Goal: Task Accomplishment & Management: Use online tool/utility

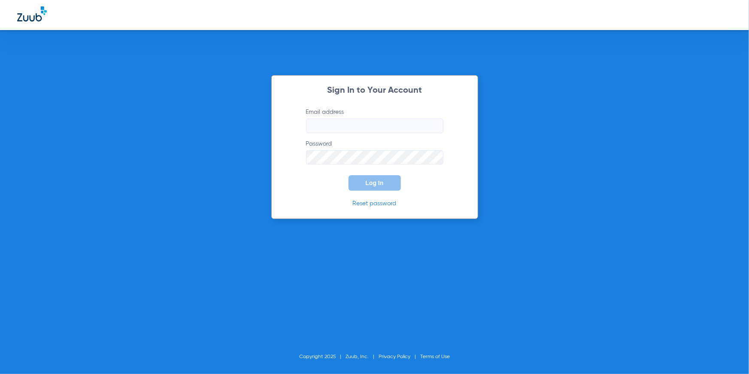
click at [330, 125] on input "Email address" at bounding box center [374, 126] width 137 height 15
type input "[EMAIL_ADDRESS][DOMAIN_NAME]"
click at [386, 185] on button "Log In" at bounding box center [375, 182] width 52 height 15
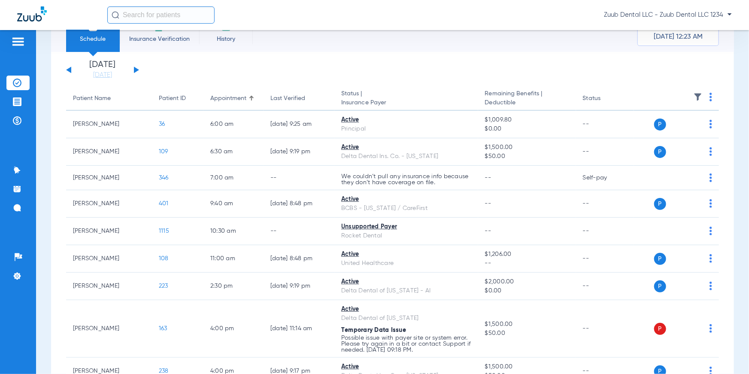
scroll to position [42, 0]
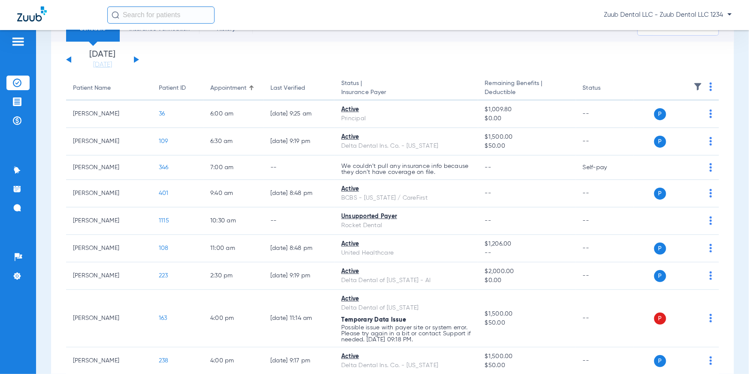
drag, startPoint x: 340, startPoint y: 82, endPoint x: 390, endPoint y: 94, distance: 51.2
click at [390, 94] on th "Status | Insurance Payer" at bounding box center [406, 88] width 144 height 24
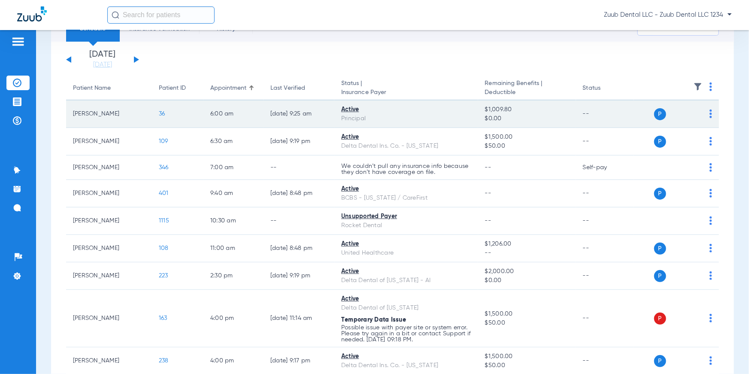
drag, startPoint x: 339, startPoint y: 111, endPoint x: 373, endPoint y: 119, distance: 34.9
click at [373, 119] on td "Active Principal" at bounding box center [406, 113] width 144 height 27
drag, startPoint x: 481, startPoint y: 110, endPoint x: 512, endPoint y: 120, distance: 32.0
click at [512, 120] on td "$1,009.80 $0.00" at bounding box center [527, 113] width 98 height 27
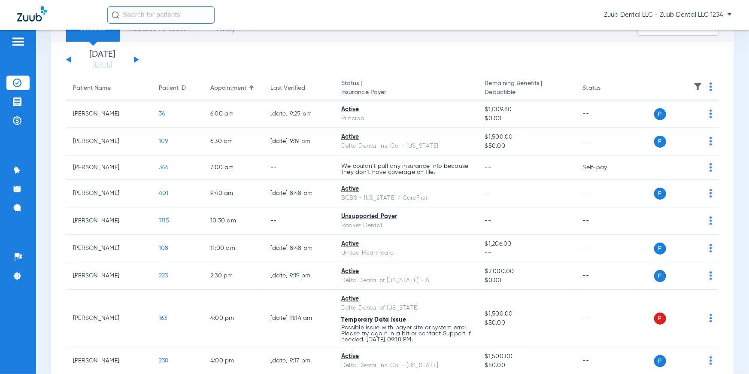
click at [600, 76] on th "Status" at bounding box center [605, 88] width 58 height 24
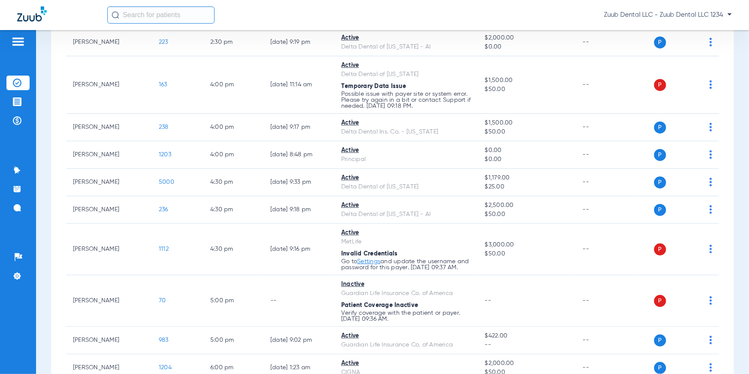
scroll to position [343, 0]
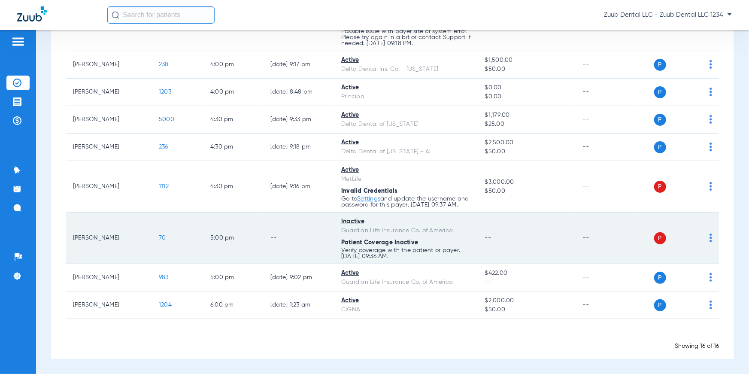
drag, startPoint x: 341, startPoint y: 221, endPoint x: 365, endPoint y: 225, distance: 24.4
click at [365, 225] on div "Inactive" at bounding box center [406, 221] width 130 height 9
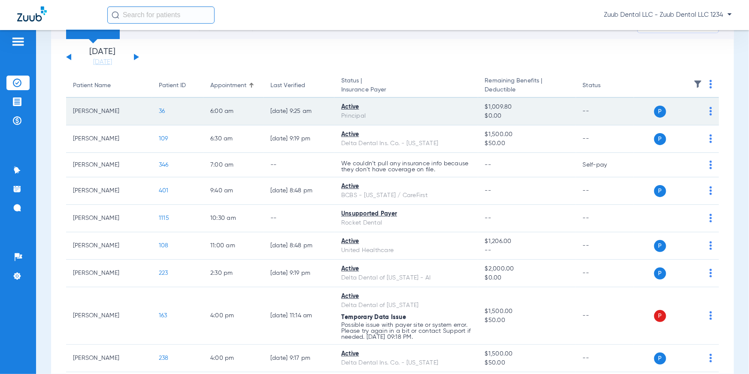
scroll to position [0, 0]
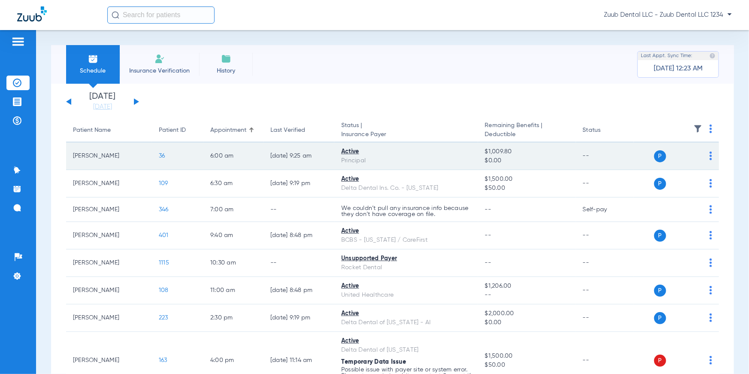
click at [163, 156] on span "36" at bounding box center [162, 156] width 6 height 6
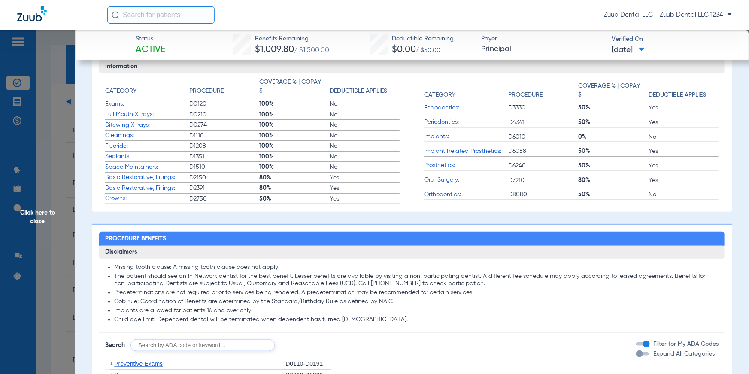
scroll to position [283, 0]
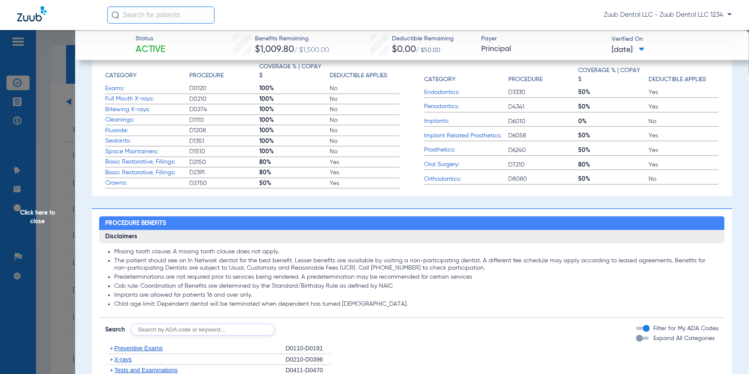
click at [37, 219] on span "Click here to close" at bounding box center [37, 217] width 75 height 374
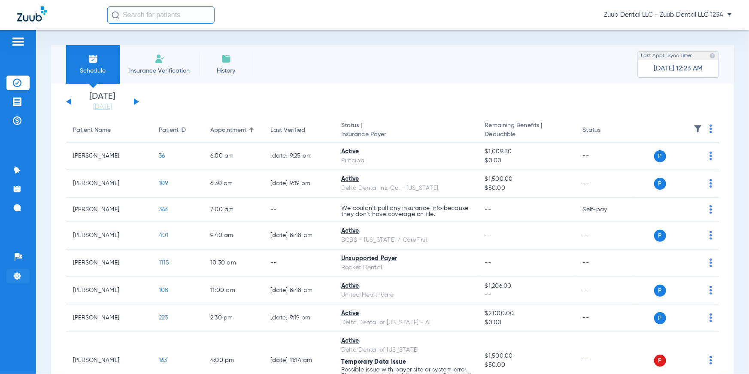
click at [20, 280] on img at bounding box center [17, 276] width 9 height 9
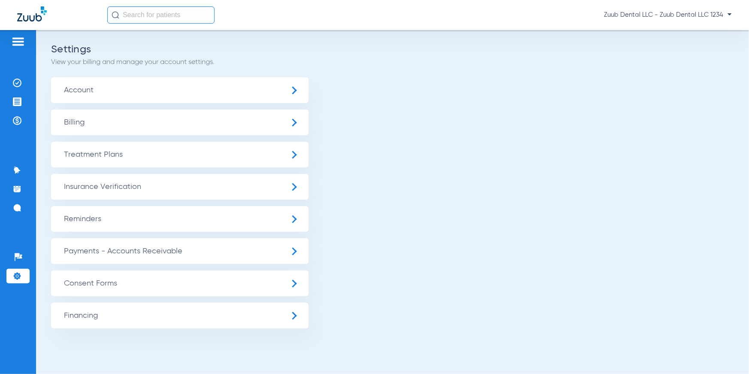
click at [93, 186] on span "Insurance Verification" at bounding box center [180, 187] width 258 height 26
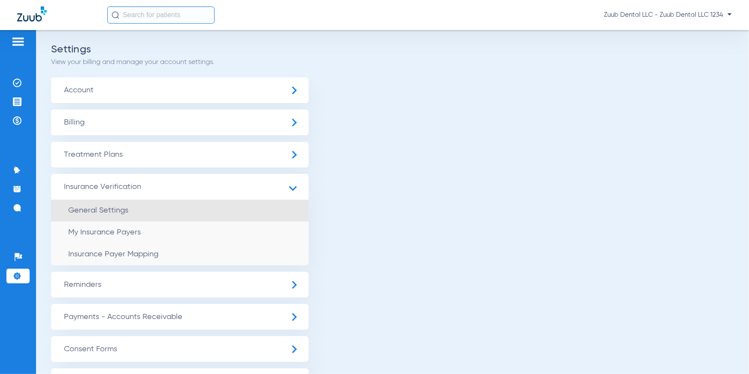
click at [98, 207] on span "General Settings" at bounding box center [98, 211] width 60 height 8
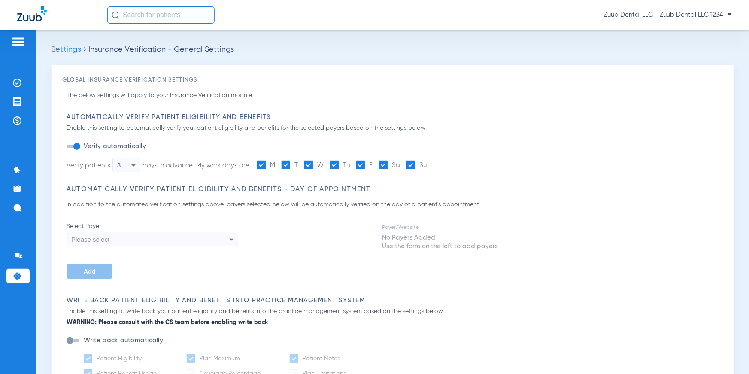
type input "1"
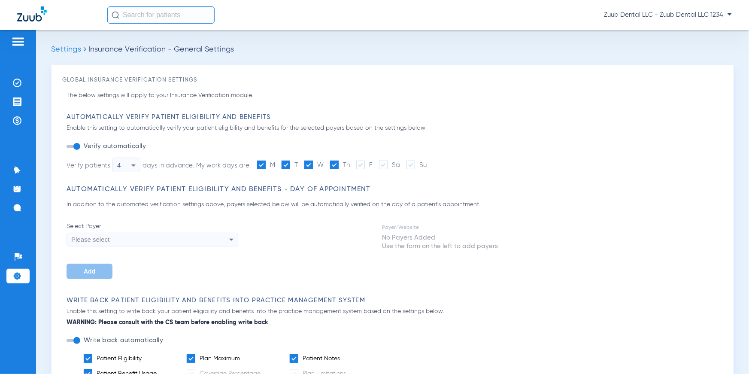
click at [134, 165] on icon at bounding box center [133, 165] width 4 height 2
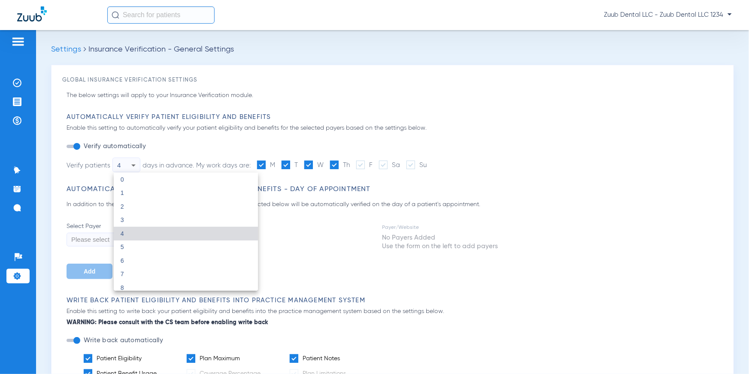
click at [220, 157] on div at bounding box center [374, 187] width 749 height 374
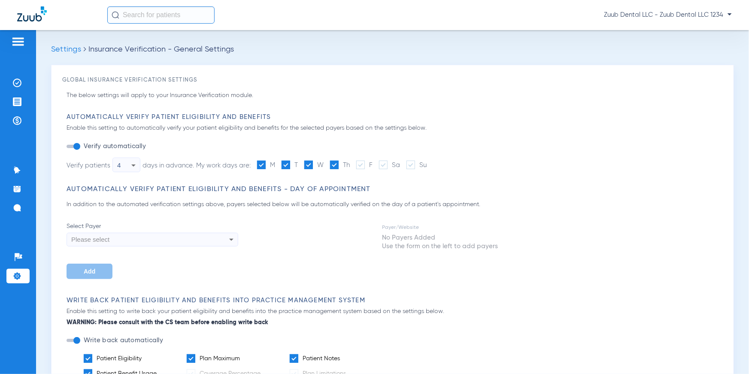
click at [201, 164] on li "Verify patients 4 days in advance. My work days are: M T W Th F Sa Su" at bounding box center [247, 165] width 360 height 15
click at [135, 168] on icon at bounding box center [133, 165] width 10 height 10
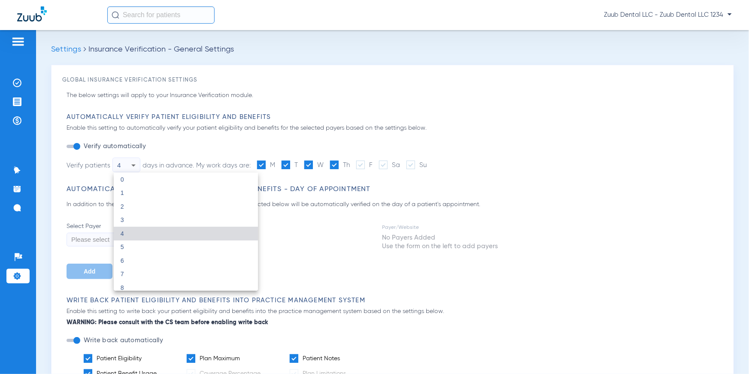
click at [195, 156] on div at bounding box center [374, 187] width 749 height 374
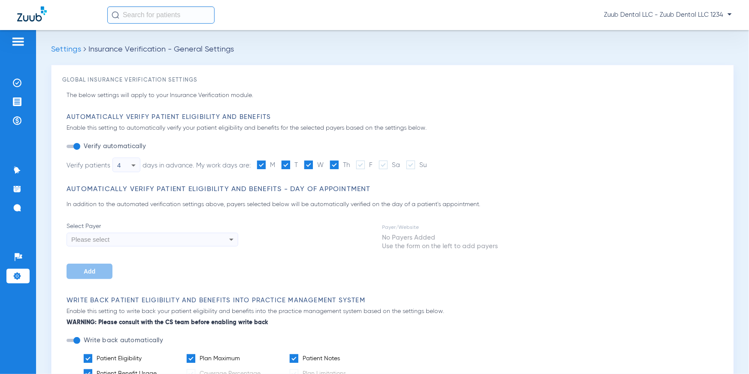
drag, startPoint x: 214, startPoint y: 165, endPoint x: 245, endPoint y: 166, distance: 31.3
click at [245, 166] on span "My work days are:" at bounding box center [223, 165] width 55 height 6
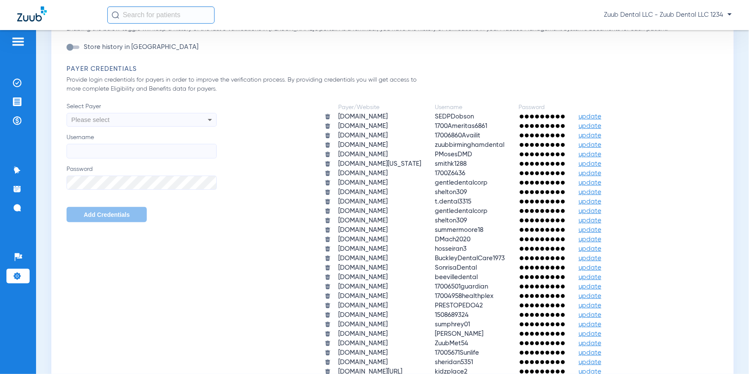
scroll to position [489, 0]
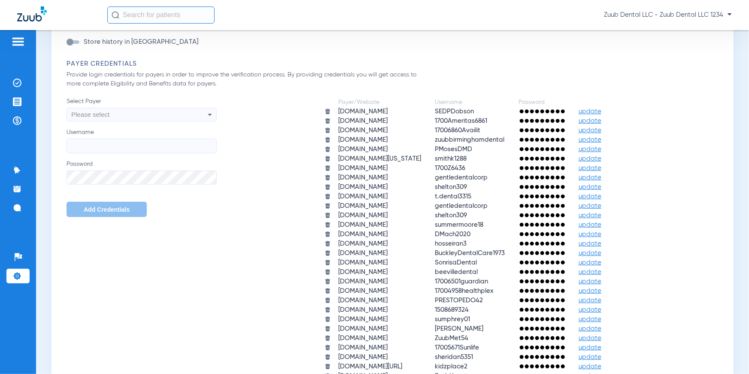
drag, startPoint x: 67, startPoint y: 64, endPoint x: 139, endPoint y: 63, distance: 71.3
click at [139, 63] on h3 "Payer Credentials" at bounding box center [395, 64] width 656 height 9
click at [239, 113] on div "Payer/Website Username Password [DOMAIN_NAME] SEDPDobson update [DOMAIN_NAME] 1…" at bounding box center [470, 244] width 506 height 294
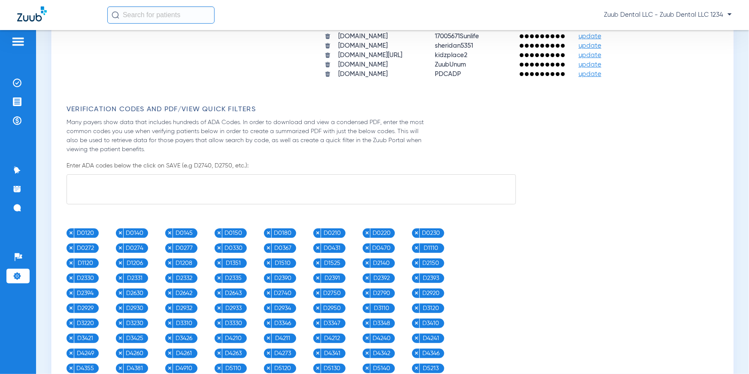
scroll to position [821, 0]
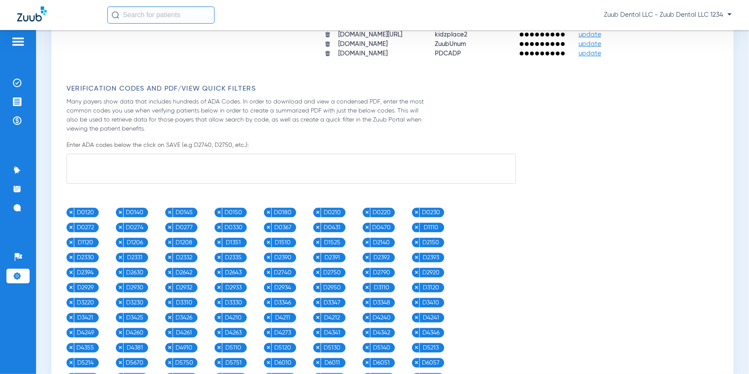
click at [249, 161] on textarea at bounding box center [292, 169] width 450 height 30
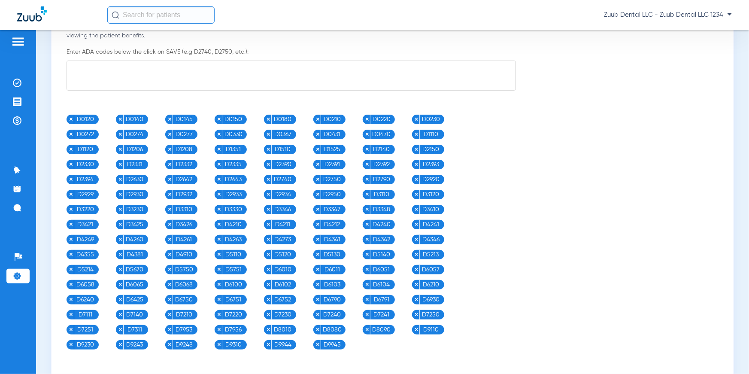
scroll to position [925, 0]
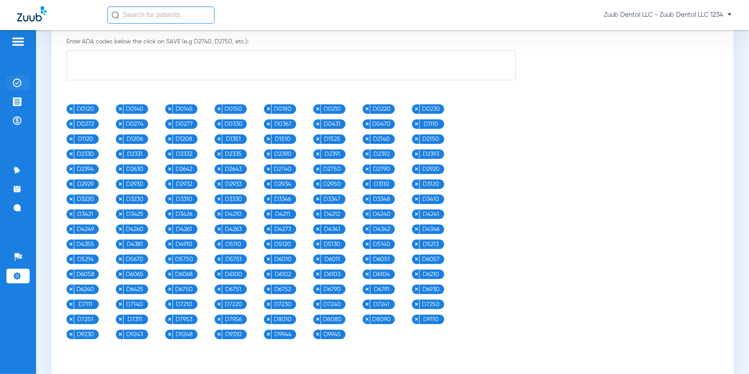
click at [22, 82] on li "Insurance Verification" at bounding box center [17, 83] width 23 height 15
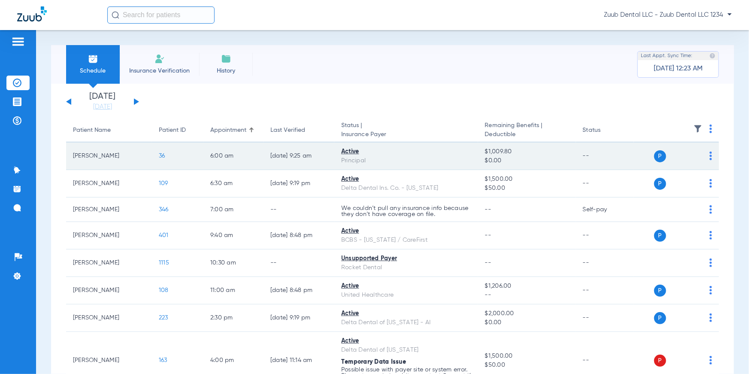
click at [159, 154] on span "36" at bounding box center [162, 156] width 6 height 6
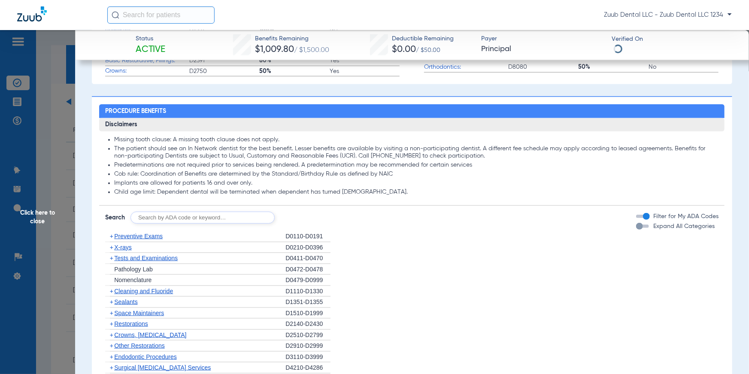
scroll to position [406, 0]
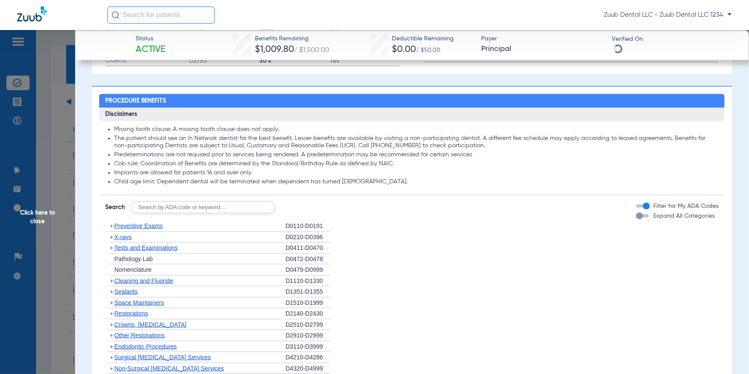
click at [176, 206] on input "text" at bounding box center [203, 207] width 144 height 12
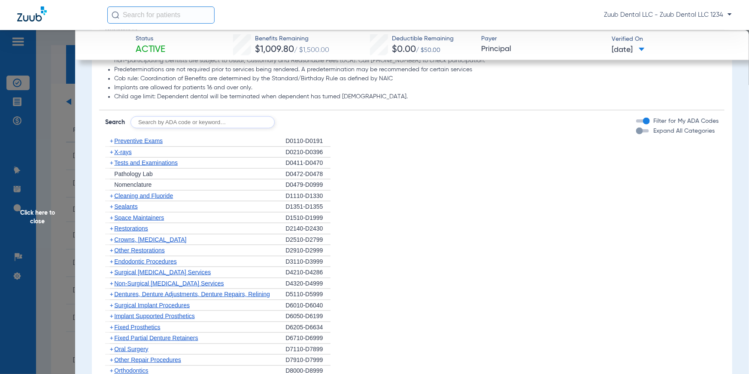
click at [38, 214] on span "Click here to close" at bounding box center [37, 217] width 75 height 374
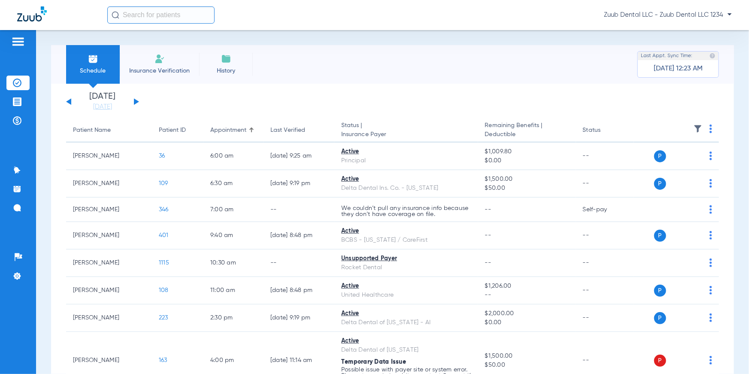
drag, startPoint x: 68, startPoint y: 130, endPoint x: 642, endPoint y: 135, distance: 573.6
click at [642, 135] on tr "Patient Name Patient ID Appointment Last Verified Status | Insurance Payer Rema…" at bounding box center [392, 131] width 653 height 24
click at [694, 128] on img at bounding box center [698, 129] width 9 height 9
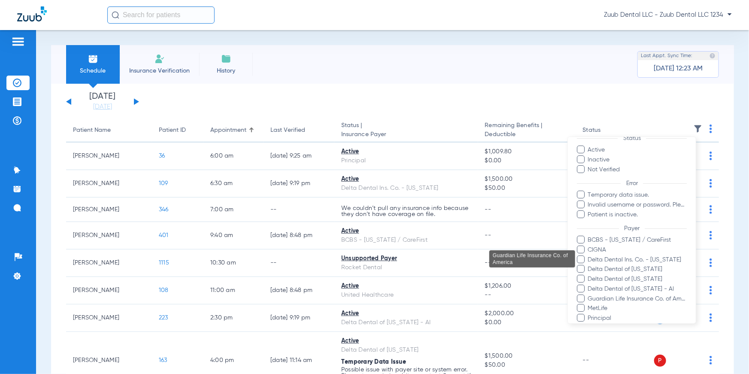
scroll to position [67, 0]
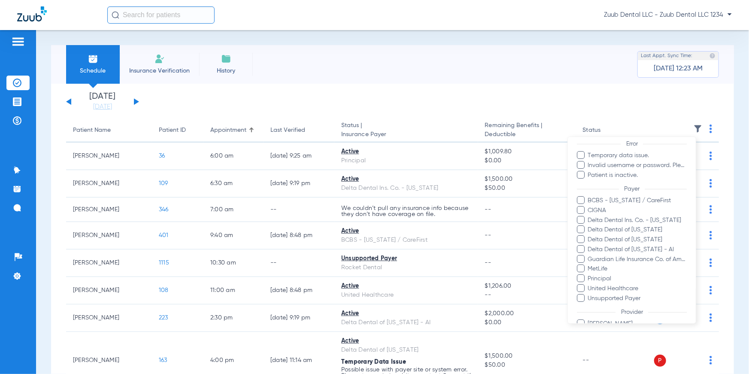
click at [667, 115] on div at bounding box center [374, 187] width 749 height 374
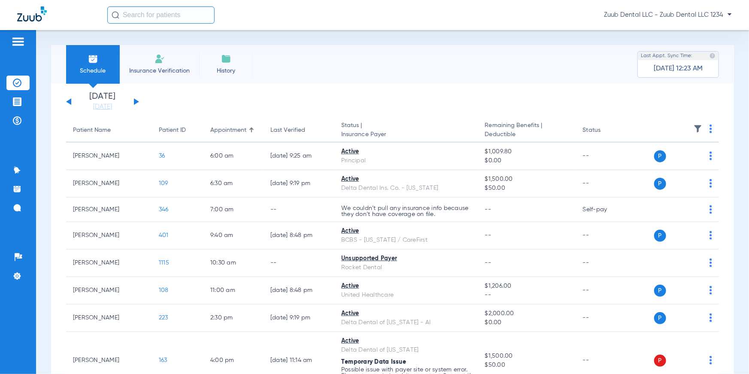
click at [710, 128] on img at bounding box center [711, 129] width 3 height 9
click at [627, 114] on div at bounding box center [374, 187] width 749 height 374
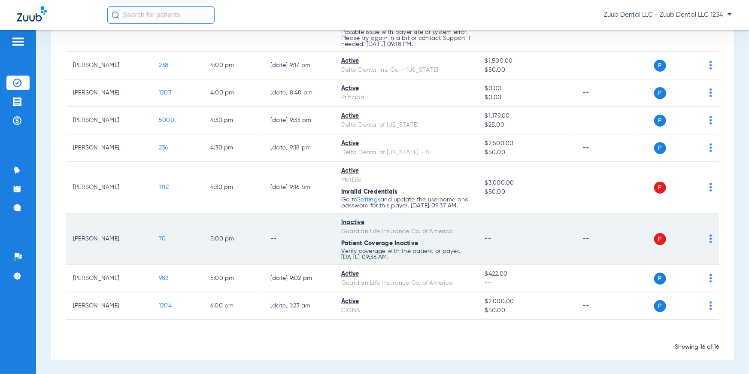
scroll to position [343, 0]
click at [710, 239] on img at bounding box center [711, 238] width 3 height 9
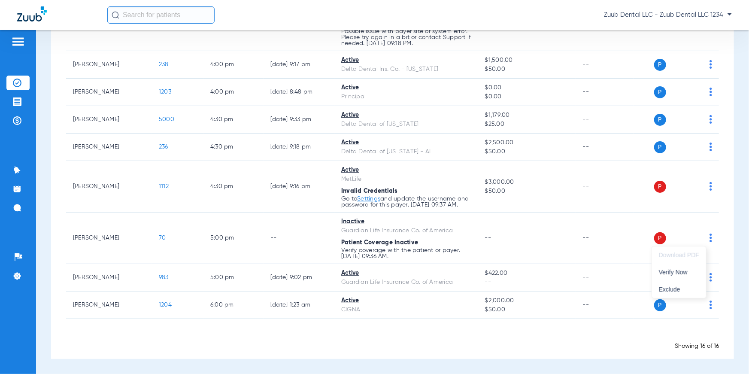
click at [729, 246] on div at bounding box center [374, 187] width 749 height 374
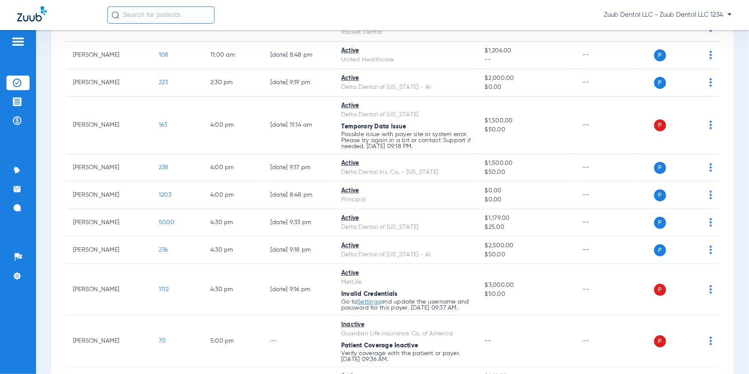
scroll to position [0, 0]
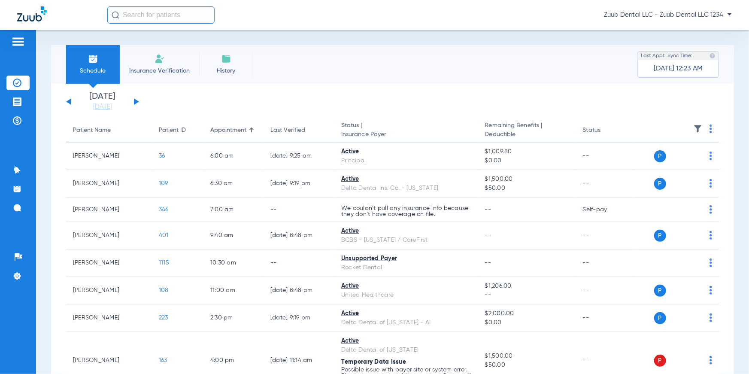
click at [164, 66] on li "Insurance Verification" at bounding box center [159, 64] width 79 height 39
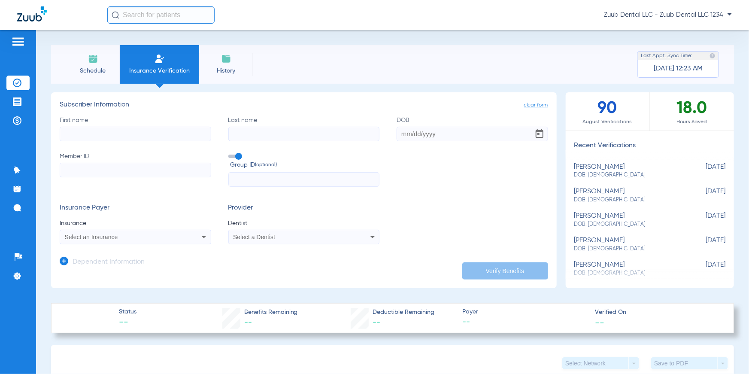
click at [142, 128] on input "First name" at bounding box center [136, 134] width 152 height 15
click at [269, 133] on input "Last name" at bounding box center [304, 134] width 152 height 15
click at [415, 134] on input "DOB" at bounding box center [473, 134] width 152 height 15
click at [163, 166] on input "Member ID" at bounding box center [136, 170] width 152 height 15
click at [245, 179] on input "text" at bounding box center [304, 179] width 152 height 15
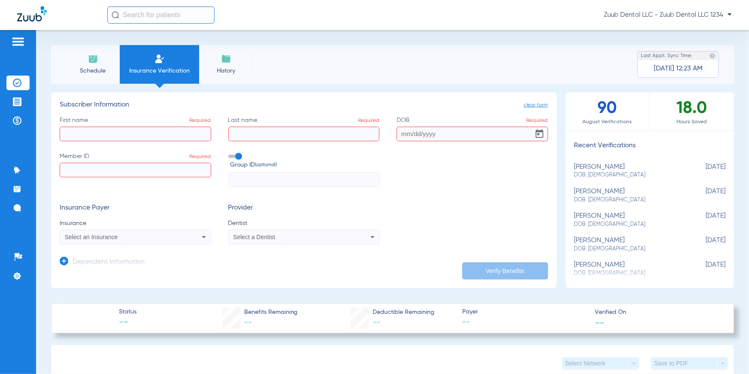
click at [166, 237] on div "Select an Insurance" at bounding box center [121, 237] width 113 height 6
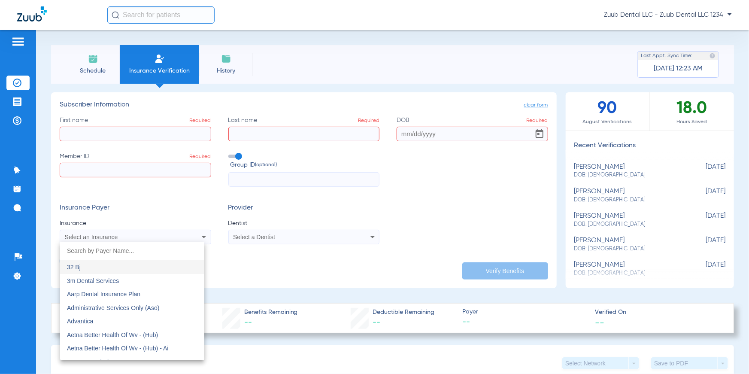
click at [226, 260] on div at bounding box center [374, 187] width 749 height 374
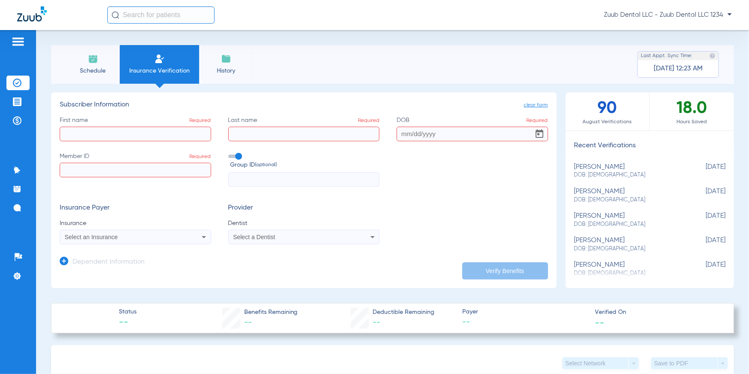
click at [245, 240] on div "Select a Dentist" at bounding box center [304, 237] width 151 height 10
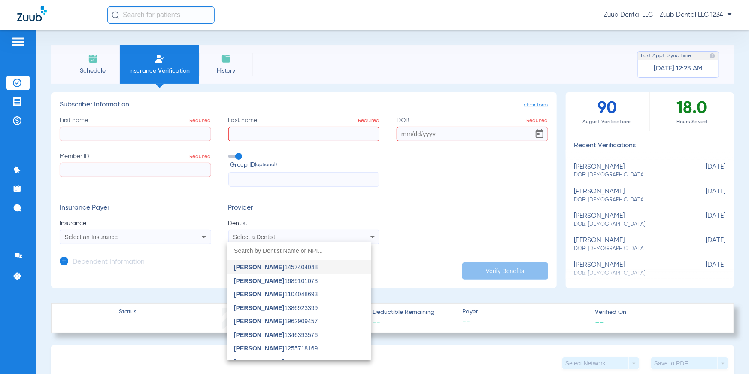
click at [399, 248] on div at bounding box center [374, 187] width 749 height 374
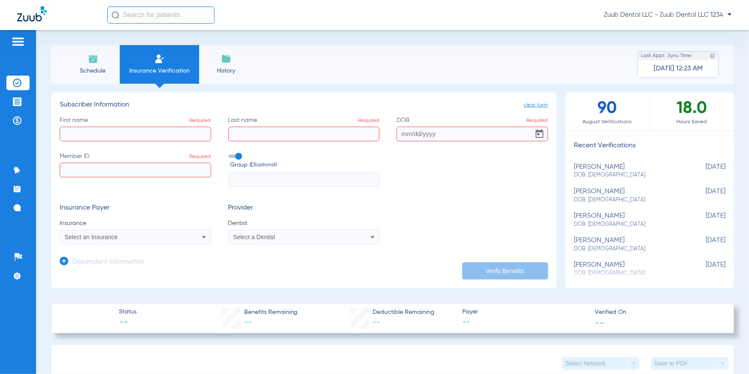
click at [593, 190] on div "[PERSON_NAME] DOB: [DEMOGRAPHIC_DATA]" at bounding box center [628, 196] width 109 height 16
type input "[PERSON_NAME]"
type input "[DATE]"
type input "967366745"
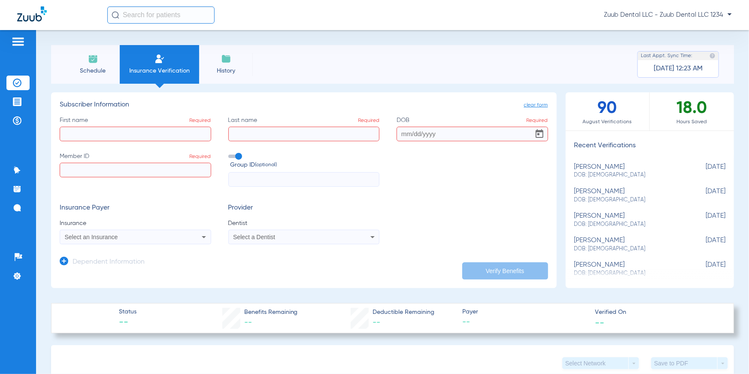
type input "1055942"
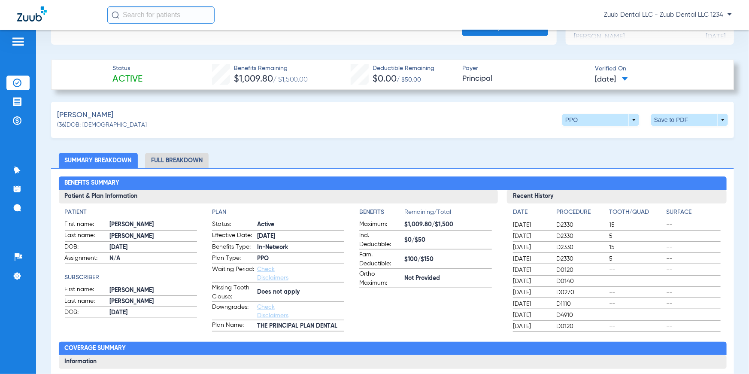
scroll to position [249, 0]
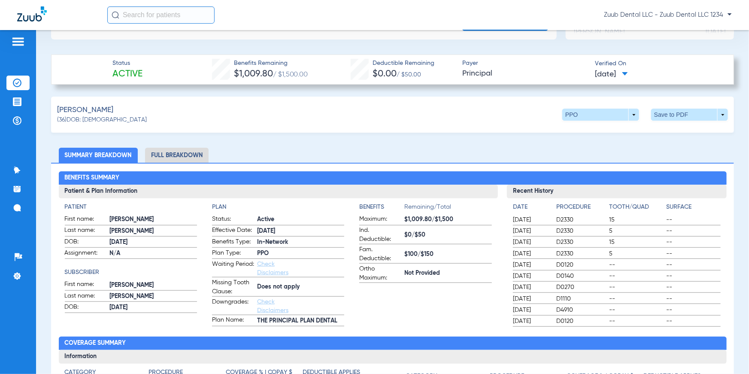
drag, startPoint x: 310, startPoint y: 76, endPoint x: 230, endPoint y: 62, distance: 81.5
click at [230, 62] on div "Status Active Benefits Remaining $1,009.80 / $1,500.00 Deductible Remaining $0.…" at bounding box center [392, 70] width 683 height 30
click at [322, 64] on div "Status Active Benefits Remaining $1,009.80 / $1,500.00 Deductible Remaining $0.…" at bounding box center [392, 70] width 683 height 30
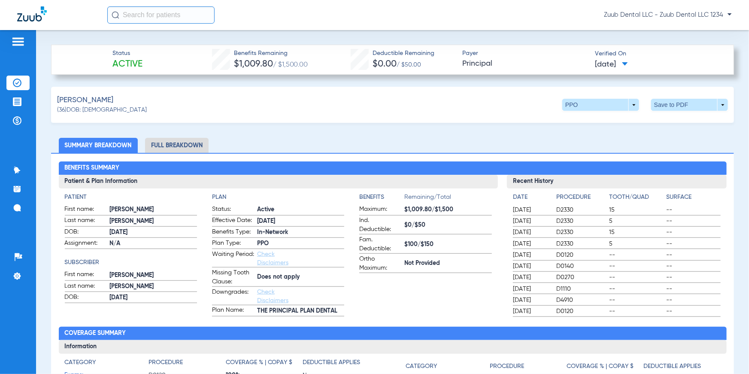
drag, startPoint x: 110, startPoint y: 65, endPoint x: 148, endPoint y: 64, distance: 37.8
click at [148, 64] on div "Status Active Benefits Remaining $1,009.80 / $1,500.00 Deductible Remaining $0.…" at bounding box center [392, 60] width 683 height 30
click at [306, 64] on div "Benefits Remaining $1,009.80 / $1,500.00" at bounding box center [260, 60] width 96 height 22
click at [425, 63] on div "Deductible Remaining $0.00 / $50.00" at bounding box center [393, 60] width 84 height 22
drag, startPoint x: 462, startPoint y: 64, endPoint x: 495, endPoint y: 64, distance: 32.2
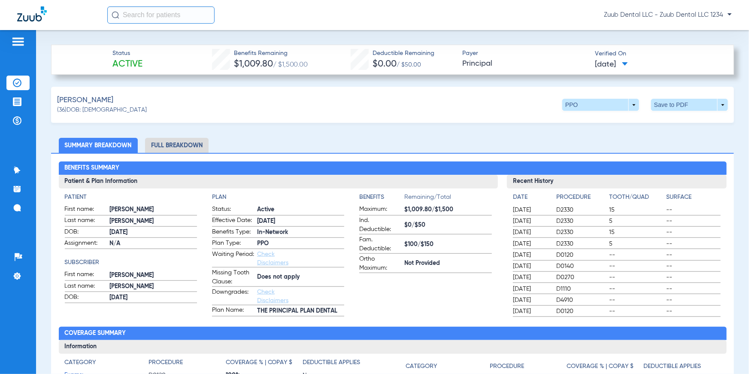
click at [495, 64] on span "Principal" at bounding box center [525, 63] width 125 height 11
click at [628, 105] on span at bounding box center [600, 105] width 77 height 12
click at [275, 109] on div at bounding box center [374, 187] width 749 height 374
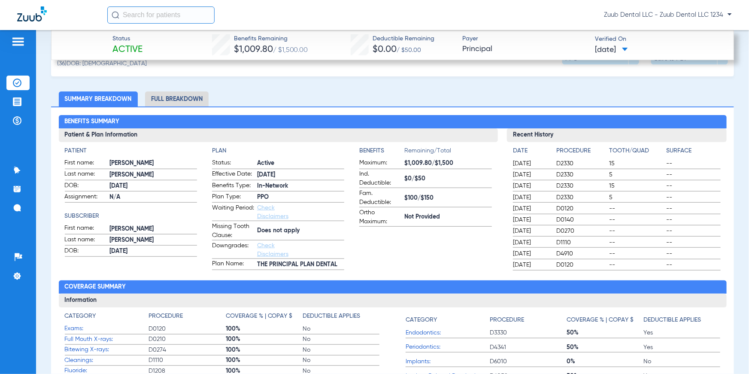
scroll to position [310, 0]
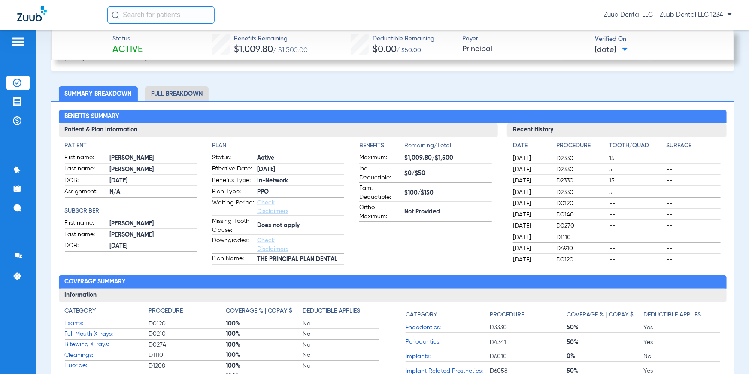
drag, startPoint x: 64, startPoint y: 148, endPoint x: 92, endPoint y: 146, distance: 28.0
click at [92, 146] on div "Patient First name: [PERSON_NAME] Last name: [PERSON_NAME]: [DEMOGRAPHIC_DATA] …" at bounding box center [278, 201] width 439 height 128
drag, startPoint x: 66, startPoint y: 209, endPoint x: 104, endPoint y: 209, distance: 38.2
click at [104, 209] on h4 "Subscriber" at bounding box center [131, 211] width 132 height 9
drag, startPoint x: 207, startPoint y: 146, endPoint x: 325, endPoint y: 265, distance: 168.2
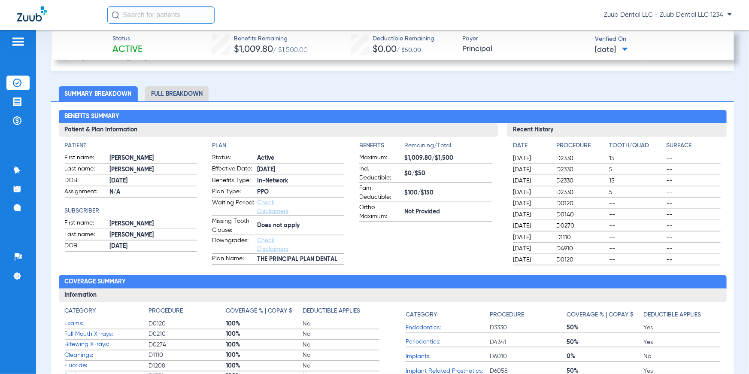
click at [325, 265] on div "Benefits Summary Patient & Plan Information Patient First name: [PERSON_NAME] L…" at bounding box center [392, 266] width 683 height 330
click at [301, 231] on label "Missing Tooth Clause: Does not apply" at bounding box center [278, 226] width 132 height 18
drag, startPoint x: 303, startPoint y: 229, endPoint x: 257, endPoint y: 224, distance: 46.2
click at [257, 224] on span "Does not apply" at bounding box center [300, 225] width 87 height 9
click at [355, 144] on app-patient-and-plan-information "Patient First name: [PERSON_NAME] Last name: [PERSON_NAME]: [DEMOGRAPHIC_DATA] …" at bounding box center [278, 203] width 427 height 124
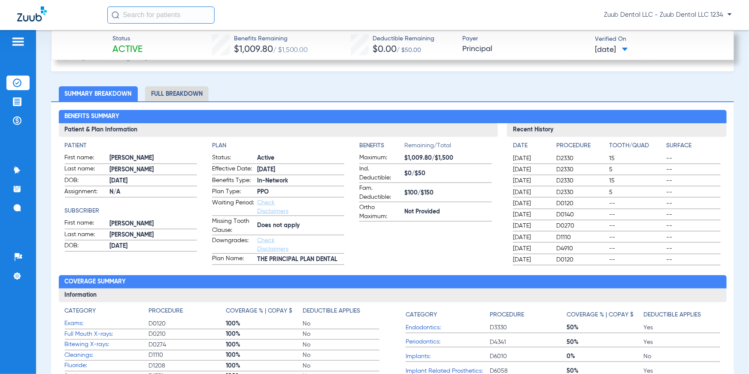
drag, startPoint x: 365, startPoint y: 143, endPoint x: 463, endPoint y: 216, distance: 121.6
click at [463, 216] on app-patient-and-plan-information "Patient First name: [PERSON_NAME] Last name: [PERSON_NAME]: [DEMOGRAPHIC_DATA] …" at bounding box center [278, 203] width 427 height 124
click at [507, 145] on div "Date Procedure Tooth/Quad Surface [DATE] D2330 15 -- [DATE] D2330 5 -- [DATE] D…" at bounding box center [617, 201] width 220 height 128
drag, startPoint x: 505, startPoint y: 144, endPoint x: 700, endPoint y: 261, distance: 227.2
click at [700, 261] on div "Date Procedure Tooth/Quad Surface [DATE] D2330 15 -- [DATE] D2330 5 -- [DATE] D…" at bounding box center [617, 201] width 220 height 128
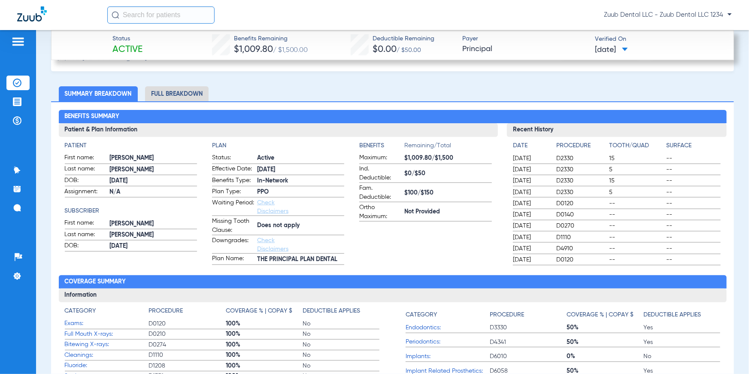
click at [381, 279] on h2 "Coverage Summary" at bounding box center [393, 282] width 668 height 14
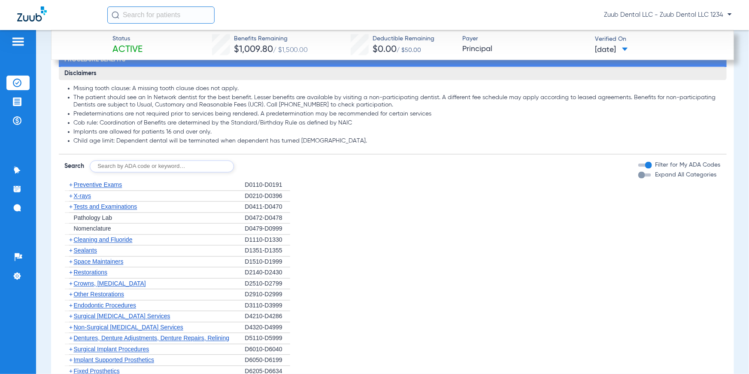
scroll to position [699, 0]
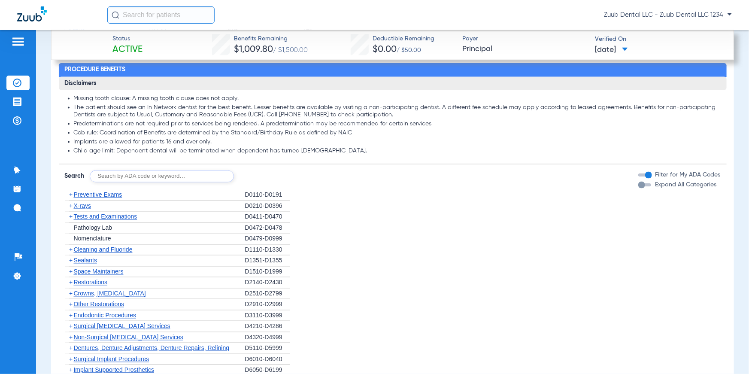
click at [83, 206] on span "X-rays" at bounding box center [82, 206] width 17 height 7
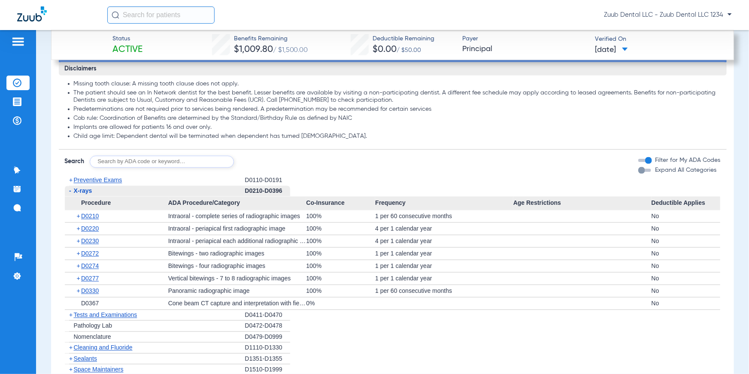
scroll to position [723, 0]
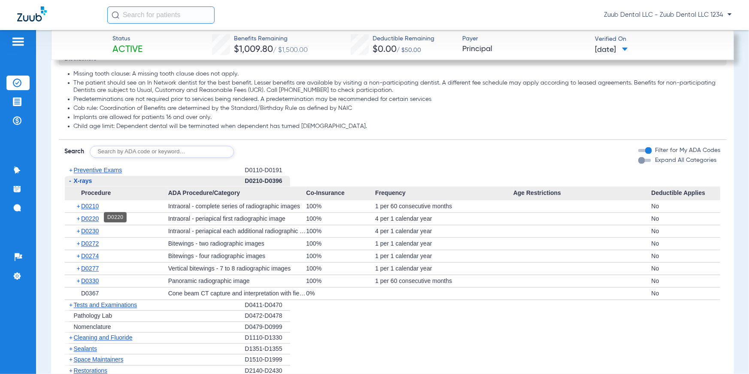
click at [85, 219] on span "D0220" at bounding box center [90, 219] width 18 height 7
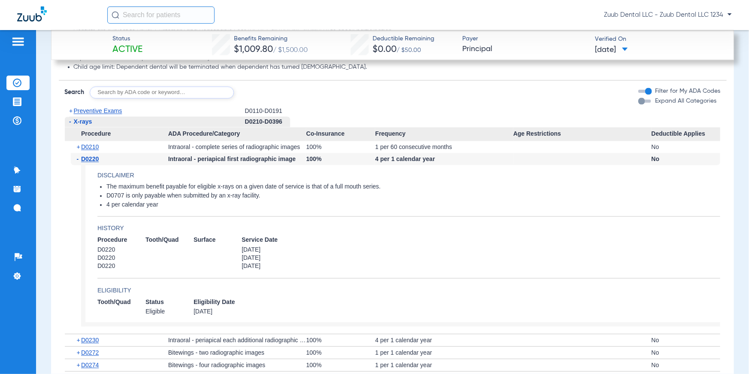
scroll to position [792, 0]
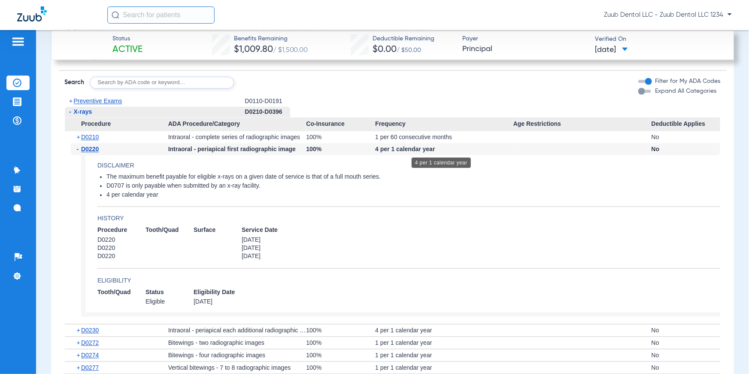
drag, startPoint x: 374, startPoint y: 149, endPoint x: 434, endPoint y: 151, distance: 59.7
click at [434, 151] on div "4 per 1 calendar year" at bounding box center [444, 149] width 138 height 12
drag, startPoint x: 322, startPoint y: 148, endPoint x: 305, endPoint y: 146, distance: 17.3
click at [306, 146] on div "100%" at bounding box center [340, 149] width 69 height 12
drag, startPoint x: 108, startPoint y: 174, endPoint x: 194, endPoint y: 191, distance: 87.2
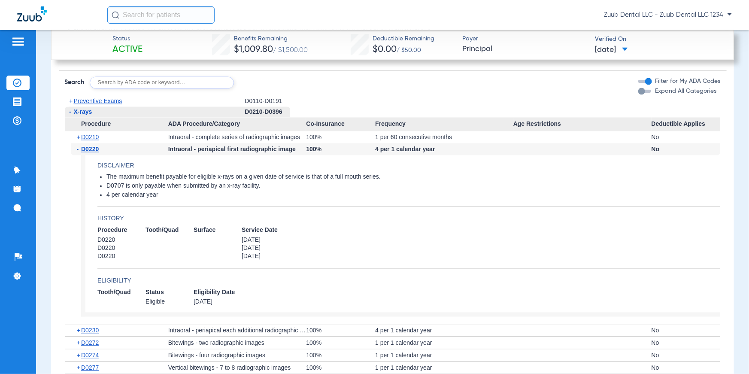
click at [194, 191] on ul "The maximum benefit payable for eligible x-rays on a given date of service is t…" at bounding box center [408, 186] width 623 height 26
click at [144, 83] on input "text" at bounding box center [162, 83] width 144 height 12
type input "D2330"
click button "Search" at bounding box center [266, 83] width 34 height 12
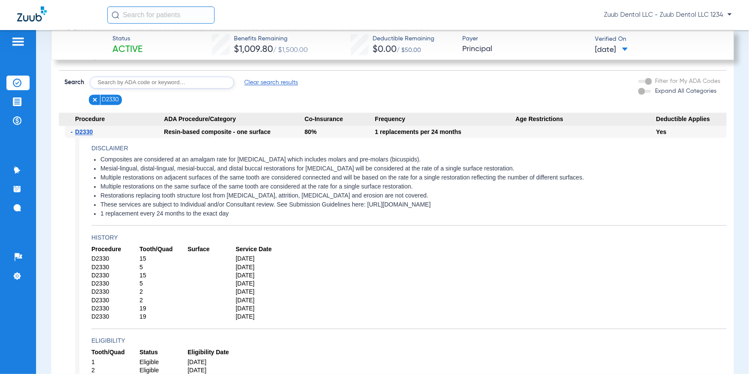
drag, startPoint x: 101, startPoint y: 159, endPoint x: 417, endPoint y: 162, distance: 316.0
click at [417, 162] on li "Composites are considered at an amalgam rate for [MEDICAL_DATA] which includes …" at bounding box center [413, 160] width 626 height 8
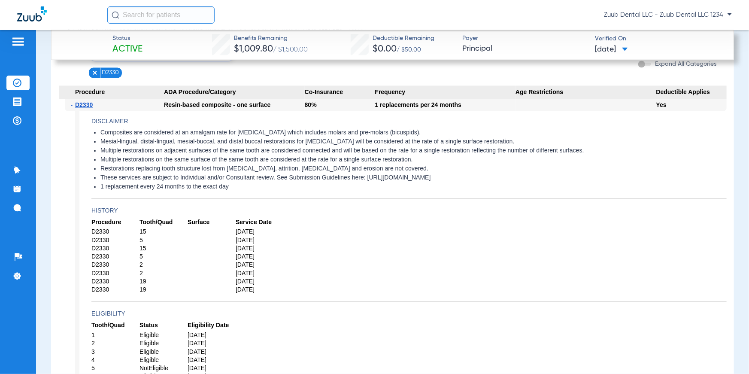
scroll to position [809, 0]
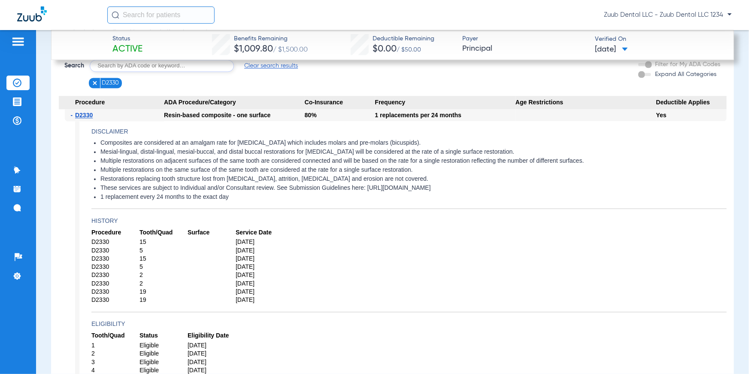
click at [112, 160] on li "Multiple restorations on adjacent surfaces of the same tooth are considered con…" at bounding box center [413, 162] width 626 height 8
drag, startPoint x: 99, startPoint y: 138, endPoint x: 308, endPoint y: 306, distance: 268.5
click at [262, 198] on li "1 replacement every 24 months to the exact day" at bounding box center [413, 198] width 626 height 8
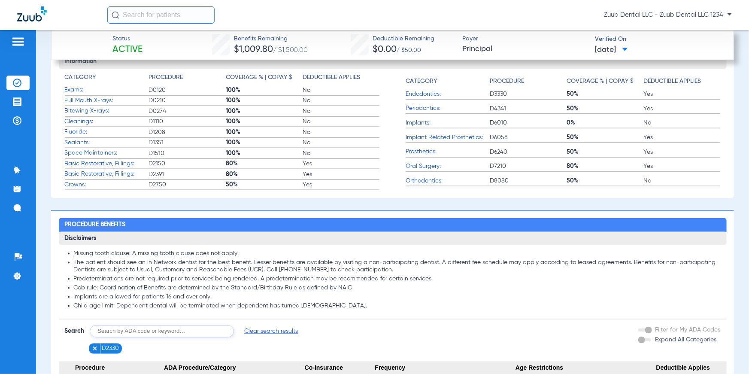
scroll to position [0, 0]
